Goal: Task Accomplishment & Management: Use online tool/utility

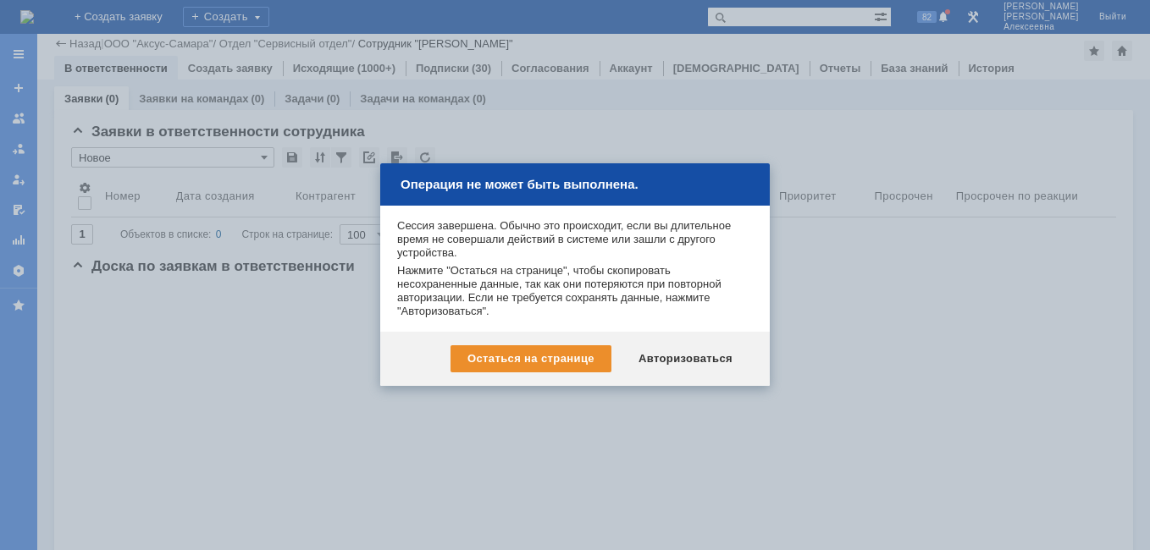
click at [692, 359] on div "Авторизоваться" at bounding box center [685, 358] width 128 height 27
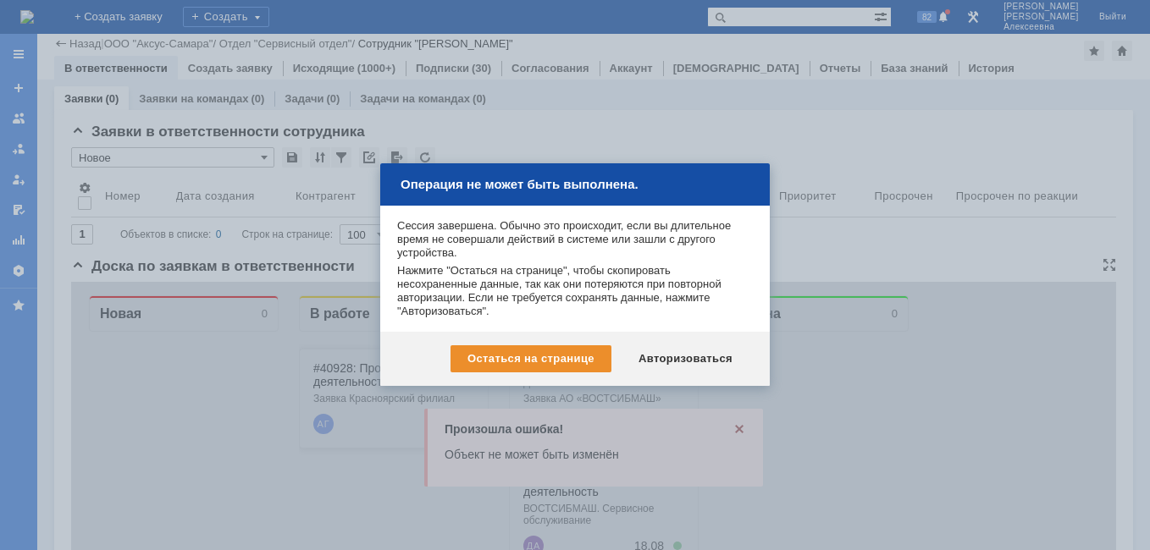
scroll to position [339, 0]
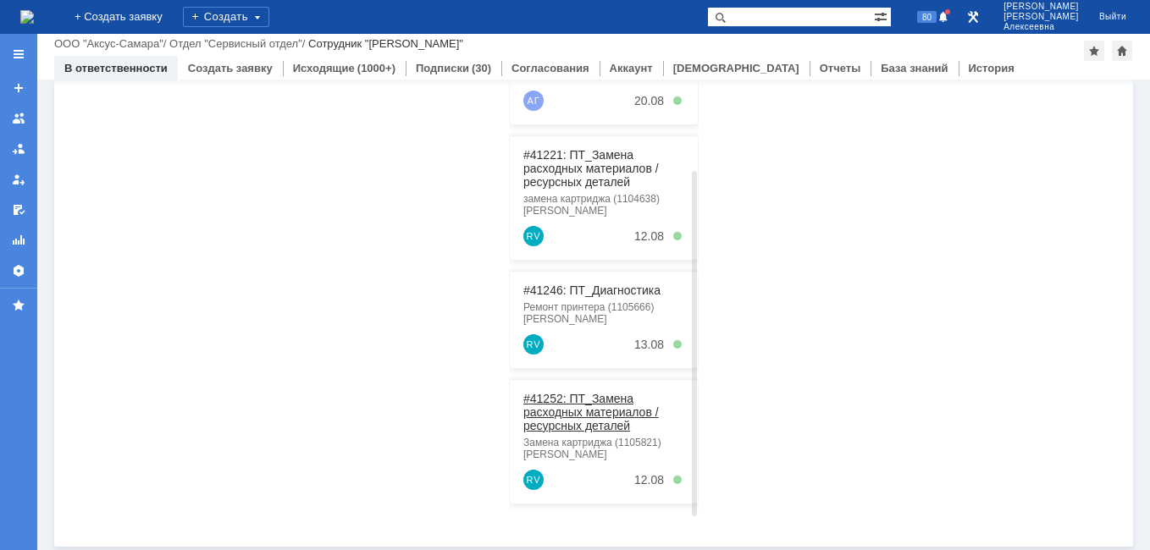
scroll to position [432, 0]
click at [580, 408] on link "#41252: ПТ_Замена расходных материалов / ресурсных деталей" at bounding box center [590, 409] width 135 height 41
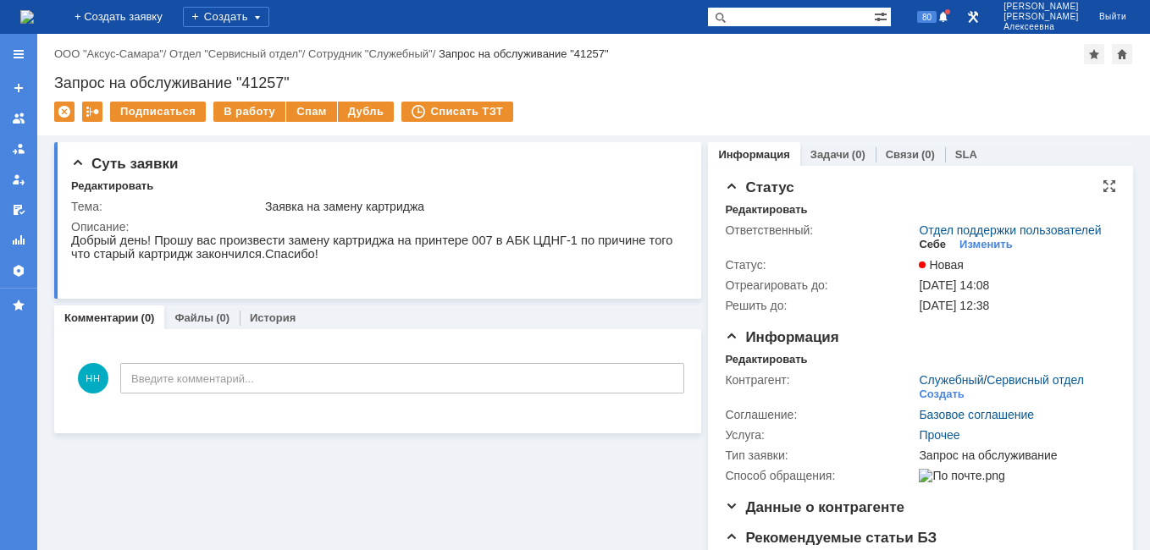
click at [919, 251] on div "Себе" at bounding box center [932, 245] width 27 height 14
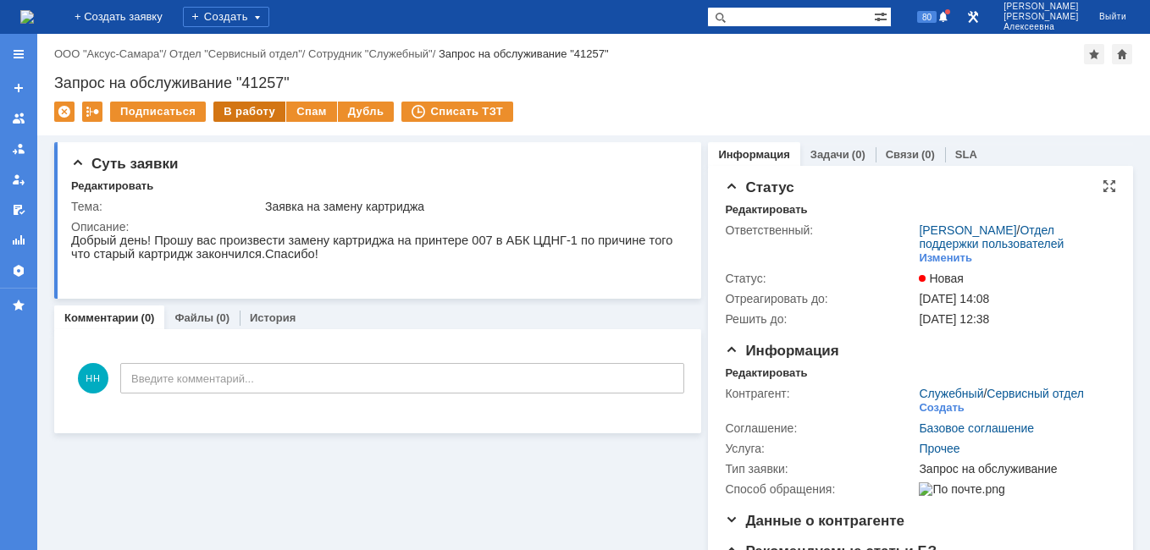
click at [263, 106] on div "В работу" at bounding box center [249, 112] width 72 height 20
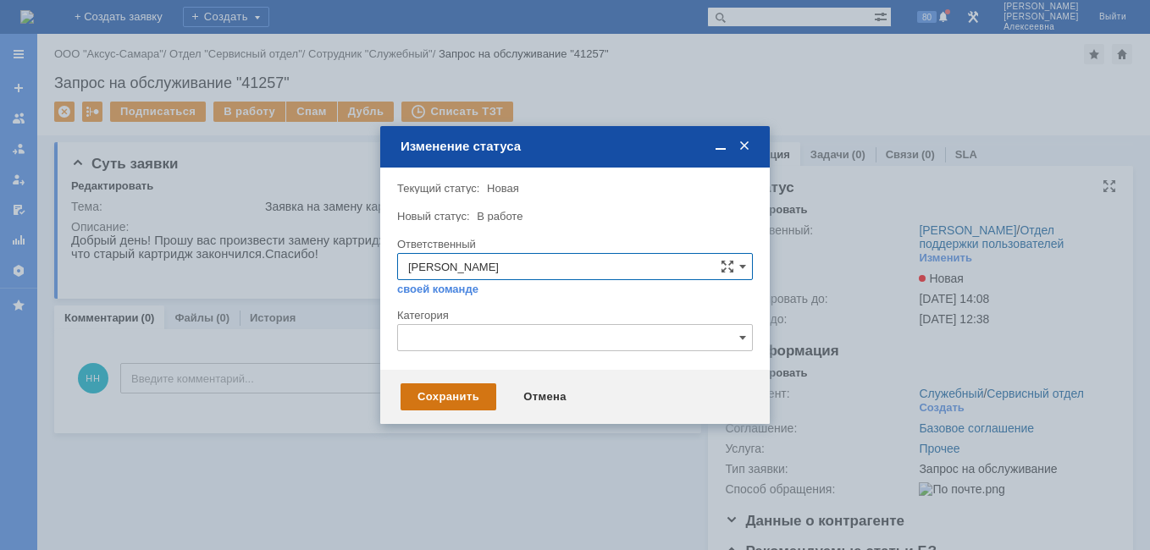
click at [466, 398] on div "Сохранить" at bounding box center [448, 397] width 96 height 27
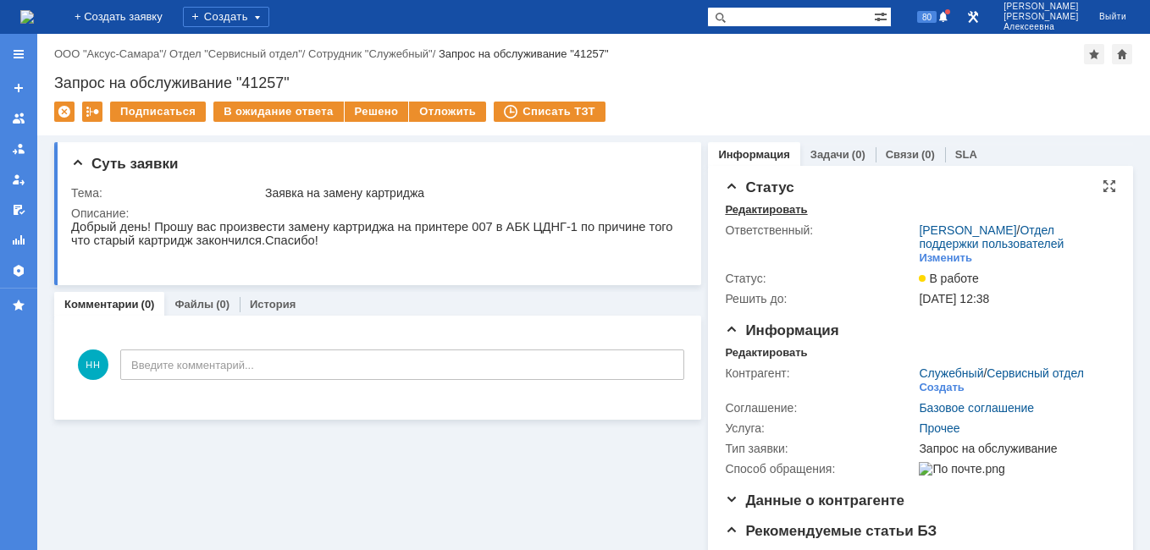
click at [736, 213] on div "Редактировать" at bounding box center [766, 210] width 82 height 14
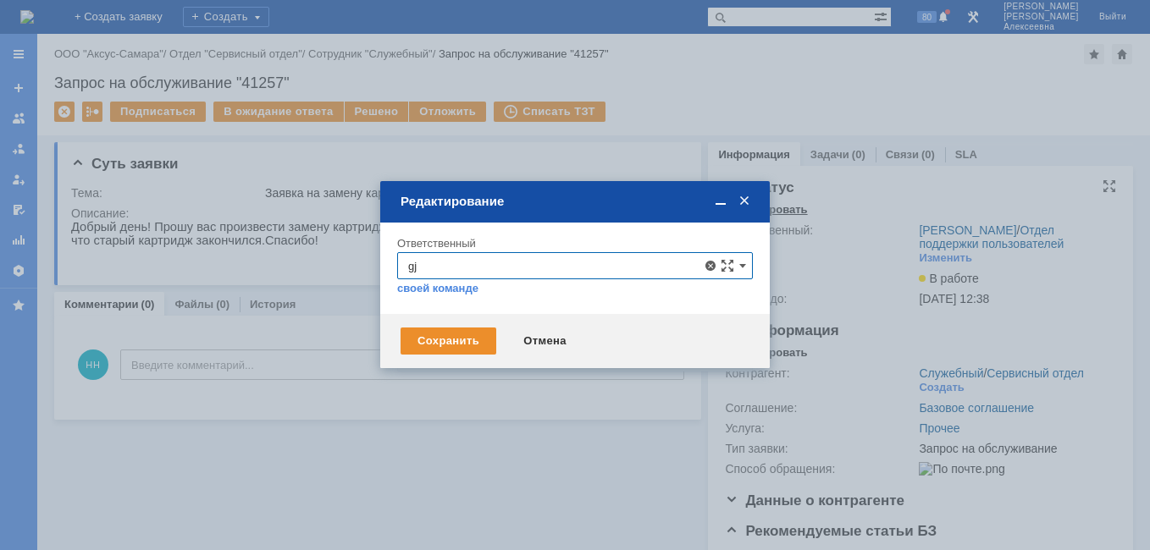
type input "g"
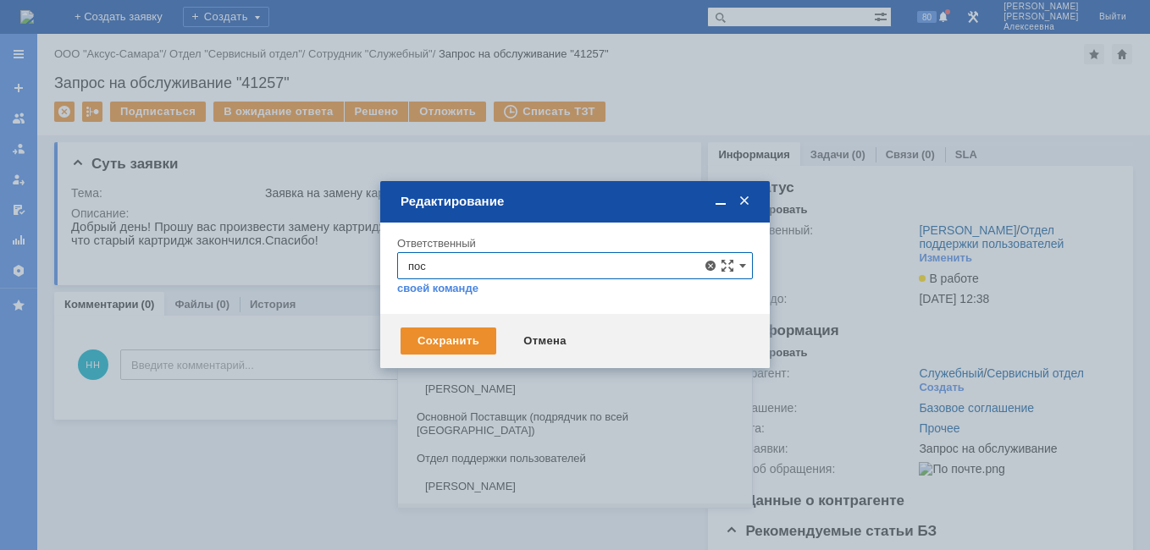
click at [491, 480] on span "Поселённова Виктория Александровна" at bounding box center [575, 487] width 334 height 14
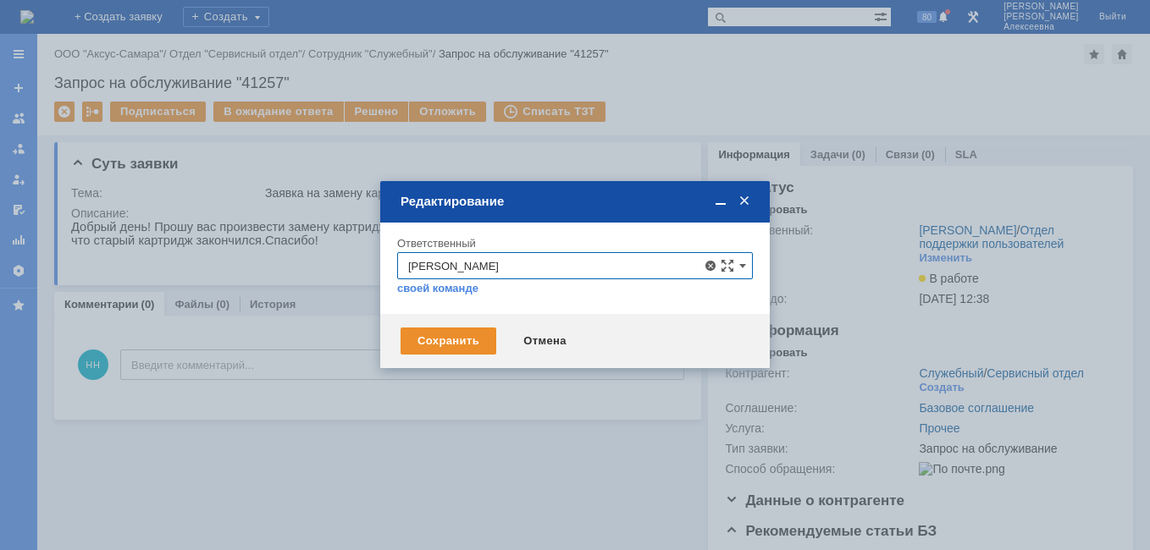
type input "Поселённова Виктория Александровна"
click at [455, 338] on div "Сохранить" at bounding box center [448, 341] width 96 height 27
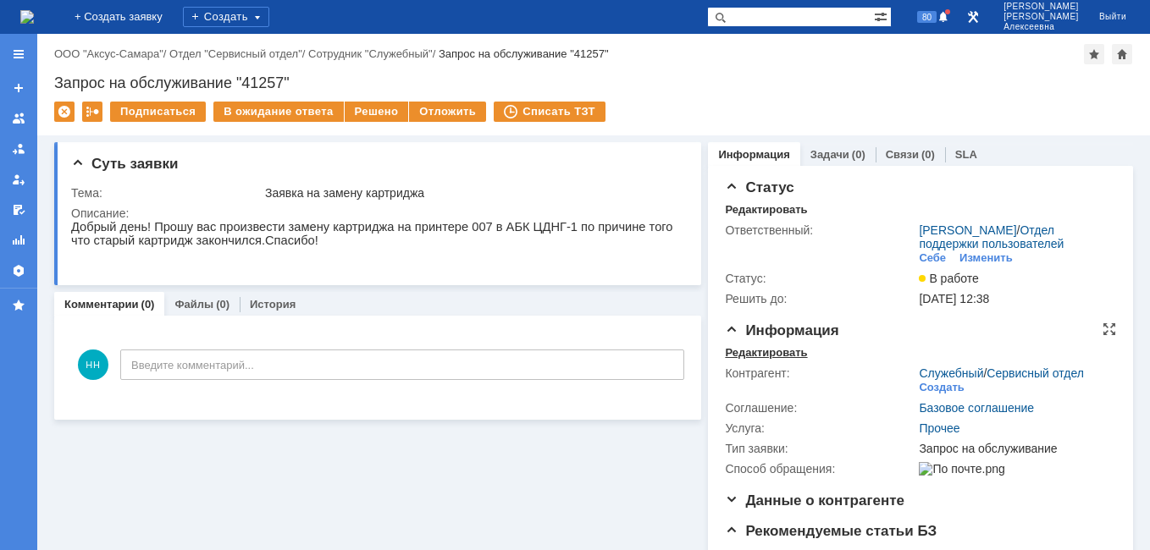
click at [750, 360] on div "Редактировать" at bounding box center [766, 353] width 82 height 14
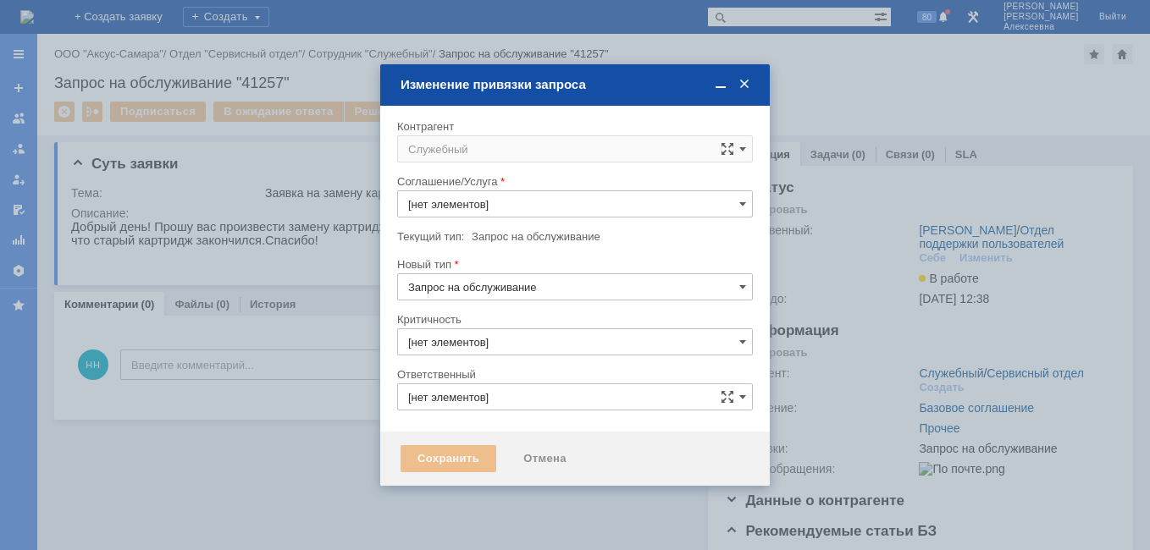
type input "Прочее"
type input "3. Низкая"
type input "Поселённова Виктория Александровна"
type input "[не указано]"
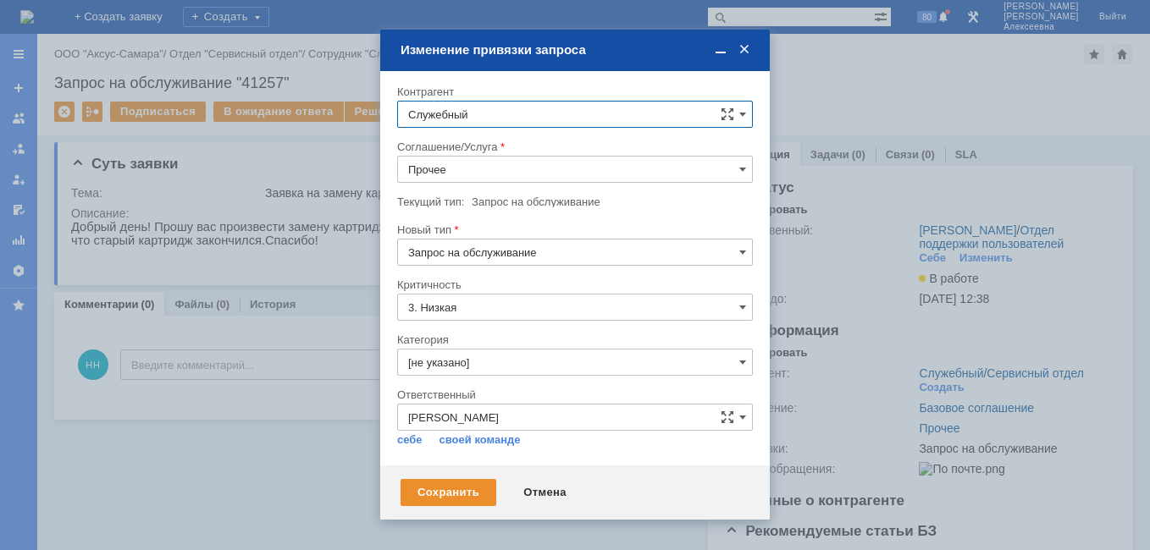
click at [750, 52] on span at bounding box center [744, 49] width 17 height 15
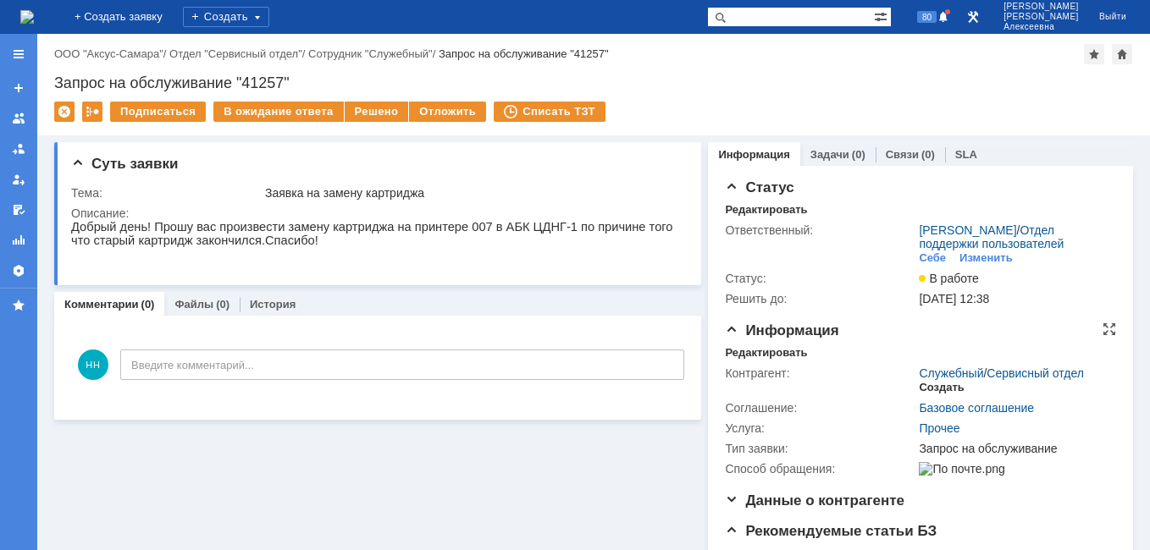
click at [932, 395] on div "Создать" at bounding box center [941, 388] width 45 height 14
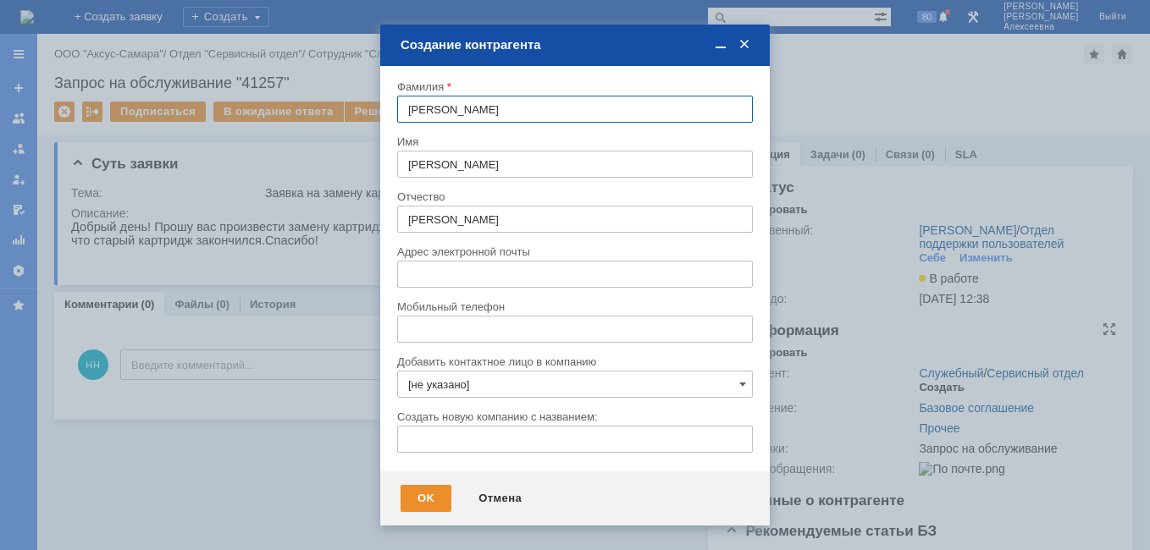
type input "aleksey.dodatko@ipc-oil.ru"
click at [747, 47] on span at bounding box center [744, 44] width 17 height 15
